Goal: Information Seeking & Learning: Understand process/instructions

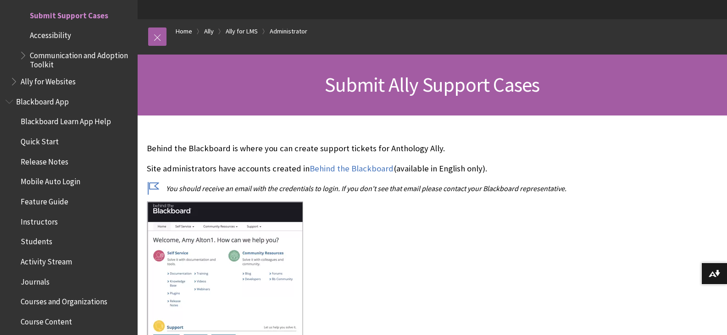
scroll to position [92, 0]
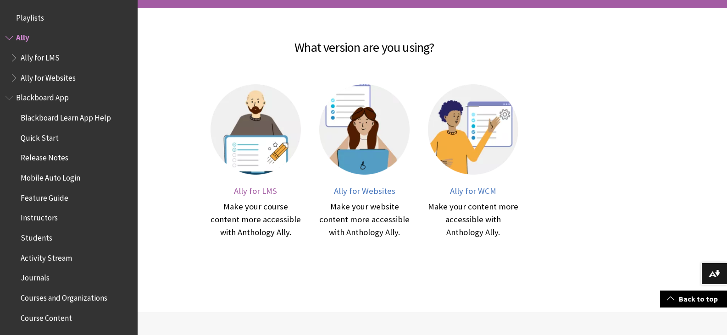
scroll to position [17, 0]
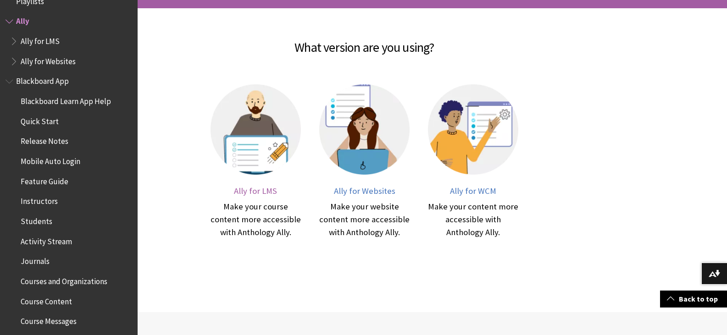
click at [255, 187] on span "Ally for LMS" at bounding box center [255, 191] width 43 height 11
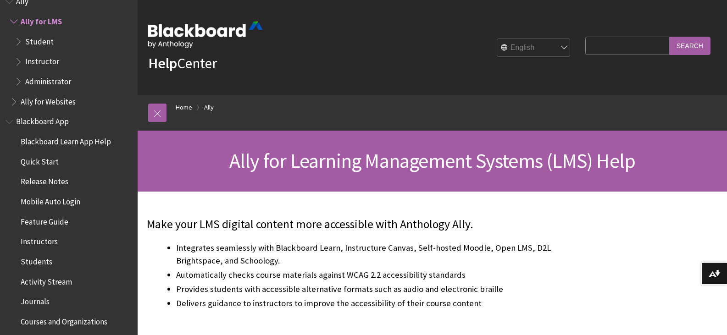
click at [53, 81] on span "Administrator" at bounding box center [48, 80] width 46 height 12
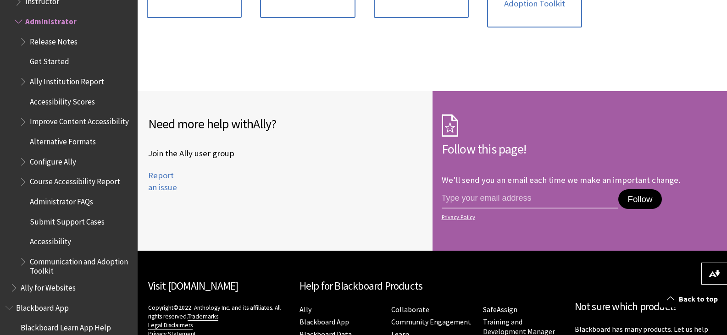
scroll to position [872, 0]
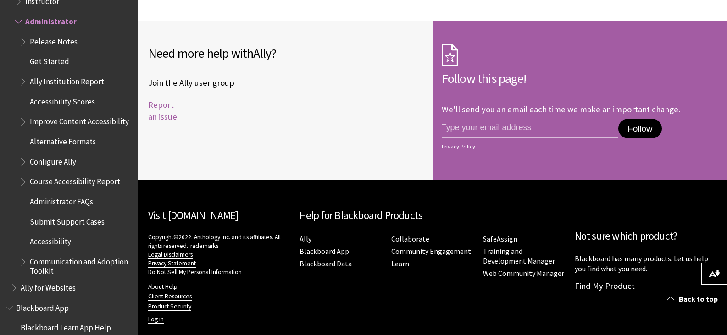
click at [167, 100] on link "Report an issue" at bounding box center [162, 111] width 29 height 22
